Goal: Task Accomplishment & Management: Manage account settings

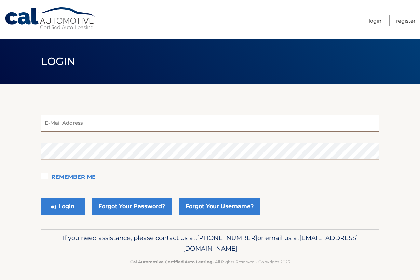
type input "[EMAIL_ADDRESS][DOMAIN_NAME]"
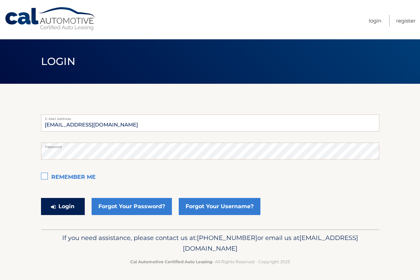
click at [64, 205] on button "Login" at bounding box center [63, 206] width 44 height 17
click at [59, 207] on button "Login" at bounding box center [63, 206] width 44 height 17
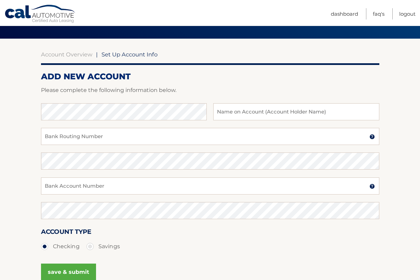
scroll to position [34, 0]
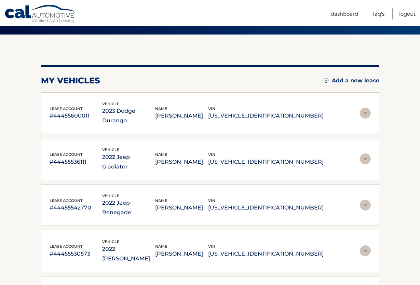
scroll to position [103, 0]
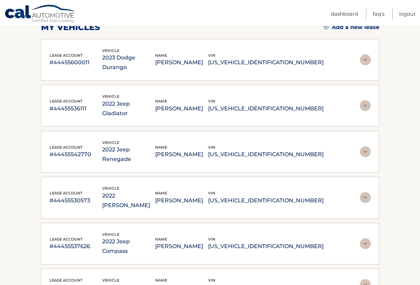
click at [364, 56] on img at bounding box center [365, 59] width 11 height 11
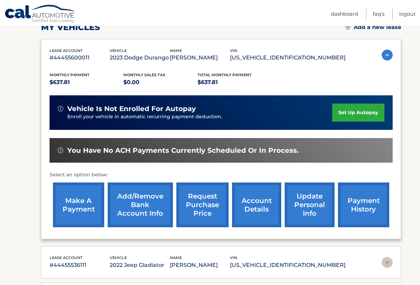
click at [130, 209] on link "Add/Remove bank account info" at bounding box center [140, 205] width 65 height 45
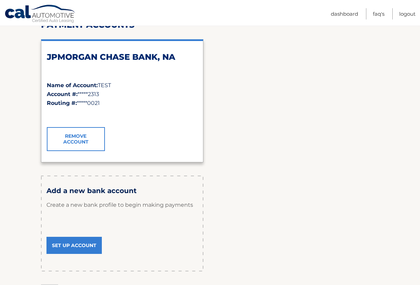
scroll to position [137, 0]
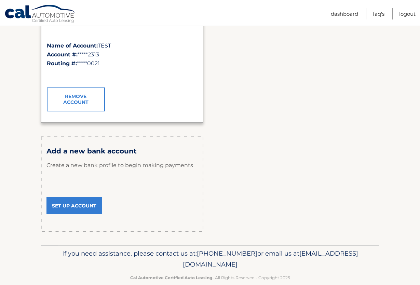
click at [67, 206] on link "Set Up Account" at bounding box center [73, 205] width 55 height 17
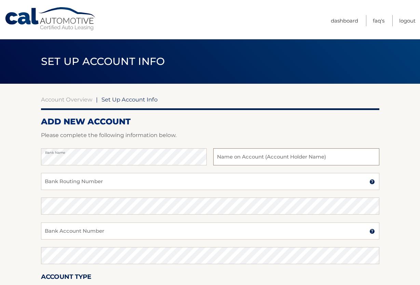
drag, startPoint x: 275, startPoint y: 158, endPoint x: 279, endPoint y: 158, distance: 3.8
click at [278, 158] on input "text" at bounding box center [296, 156] width 166 height 17
type input "TEST2"
click at [91, 182] on input "Bank Routing Number" at bounding box center [210, 181] width 338 height 17
type input "021000021"
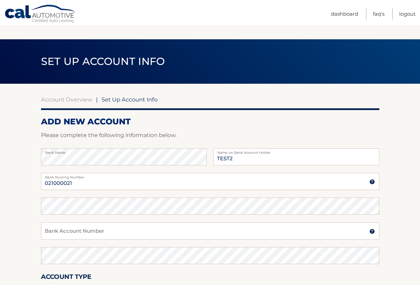
scroll to position [111, 0]
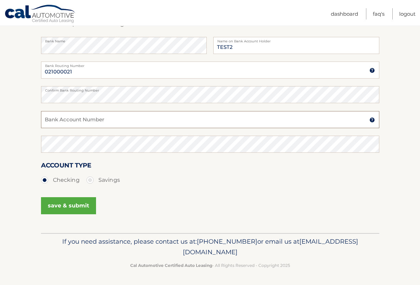
click at [130, 118] on input "Bank Account Number" at bounding box center [210, 119] width 338 height 17
type input "1234567890"
click at [61, 203] on button "save & submit" at bounding box center [68, 205] width 55 height 17
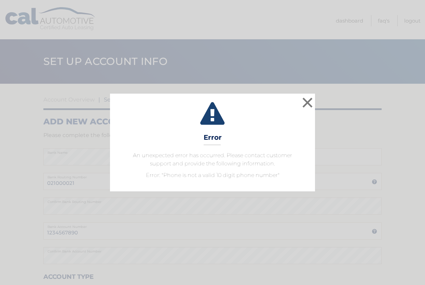
click at [201, 159] on p "An unexpected error has occurred. Please contact customer support and provide t…" at bounding box center [213, 159] width 188 height 16
click at [310, 105] on button "×" at bounding box center [308, 103] width 14 height 14
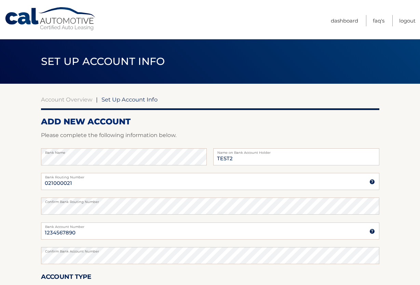
click at [48, 26] on link "Cal Automotive" at bounding box center [50, 19] width 92 height 24
drag, startPoint x: 380, startPoint y: 163, endPoint x: 14, endPoint y: 192, distance: 366.6
click at [14, 192] on section "Account Overview | Set Up Account Info ADD NEW ACCOUNT Please complete the foll…" at bounding box center [210, 214] width 420 height 261
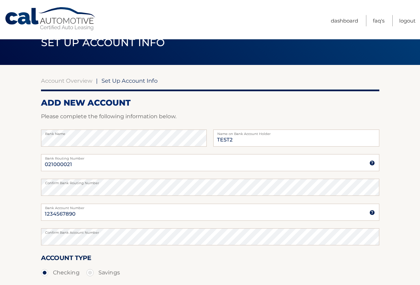
scroll to position [34, 0]
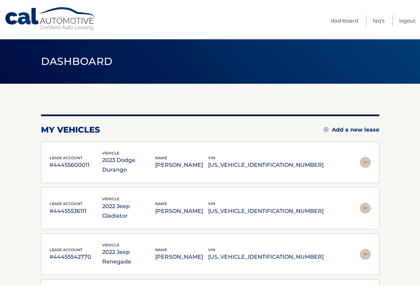
click at [366, 203] on img at bounding box center [365, 208] width 11 height 11
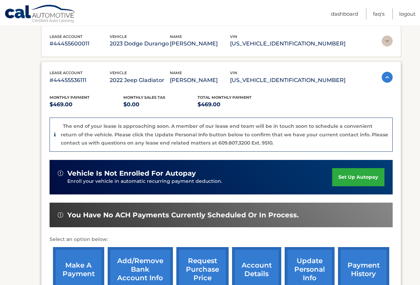
scroll to position [137, 0]
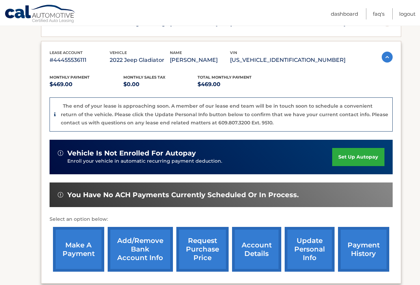
click at [132, 251] on link "Add/Remove bank account info" at bounding box center [140, 249] width 65 height 45
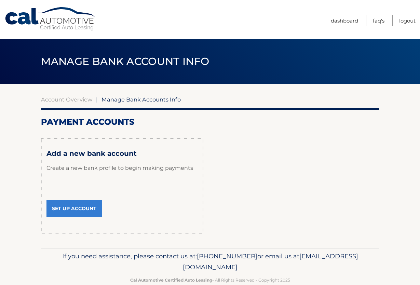
click at [76, 210] on link "Set Up Account" at bounding box center [73, 208] width 55 height 17
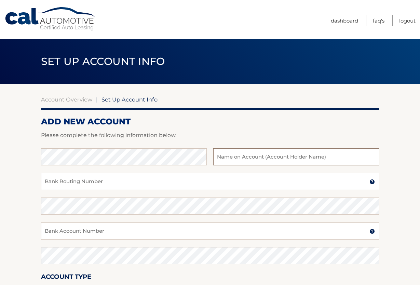
type input "TEST2"
type input "021000021"
type input "1234567890"
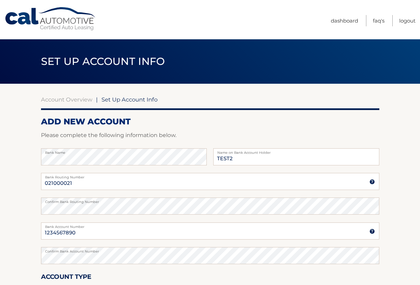
click at [21, 193] on section "Account Overview | Set Up Account Info ADD NEW ACCOUNT Please complete the foll…" at bounding box center [210, 214] width 420 height 261
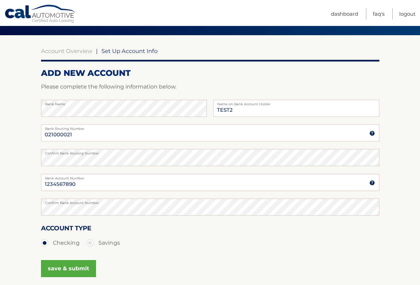
scroll to position [68, 0]
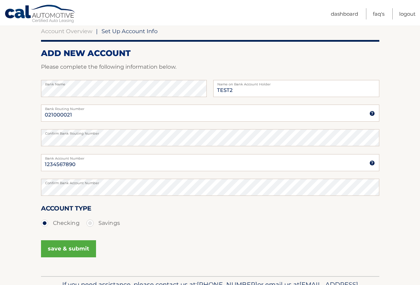
click at [61, 251] on button "save & submit" at bounding box center [68, 248] width 55 height 17
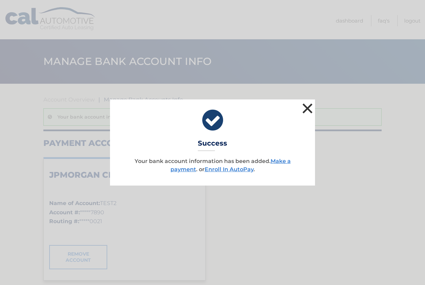
click at [309, 106] on button "×" at bounding box center [308, 109] width 14 height 14
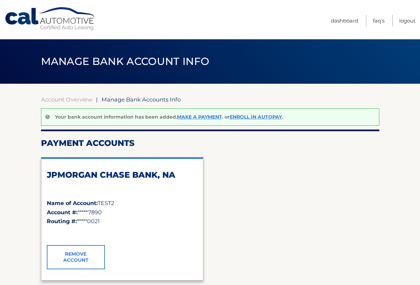
click at [135, 99] on span "Manage Bank Accounts Info" at bounding box center [141, 99] width 79 height 7
click at [70, 99] on link "Account Overview" at bounding box center [66, 99] width 51 height 7
click at [290, 226] on div "JPMORGAN CHASE BANK, NA Name of Account: TEST2 Account #: *****7890 Routing #: …" at bounding box center [210, 219] width 338 height 134
click at [277, 225] on div "JPMORGAN CHASE BANK, NA Name of Account: TEST2 Account #: *****7890 Routing #: …" at bounding box center [210, 219] width 338 height 134
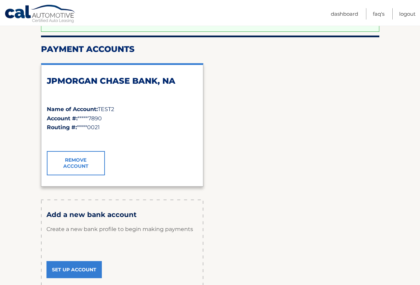
scroll to position [33, 0]
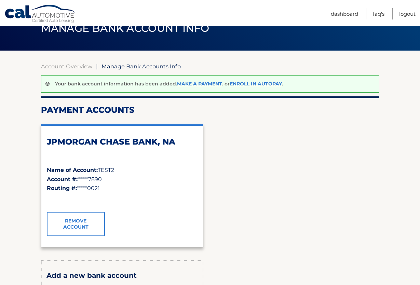
click at [291, 199] on div "JPMORGAN CHASE BANK, NA Name of Account: TEST2 Account #: *****7890 Routing #: …" at bounding box center [210, 186] width 338 height 134
click at [276, 224] on div "JPMORGAN CHASE BANK, NA Name of Account: TEST2 Account #: *****7890 Routing #: …" at bounding box center [210, 186] width 338 height 134
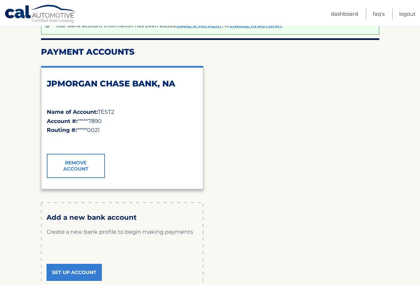
scroll to position [67, 0]
